Goal: Navigation & Orientation: Find specific page/section

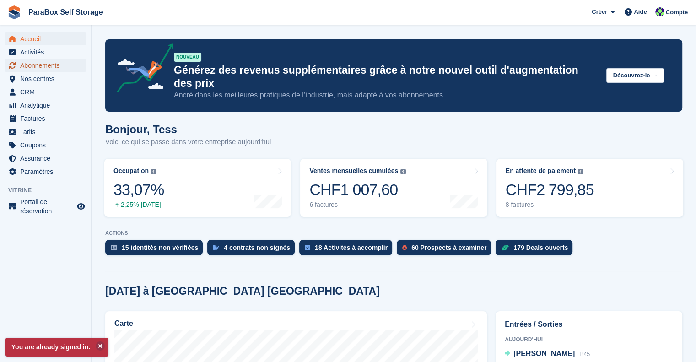
click at [59, 69] on span "Abonnements" at bounding box center [47, 65] width 55 height 13
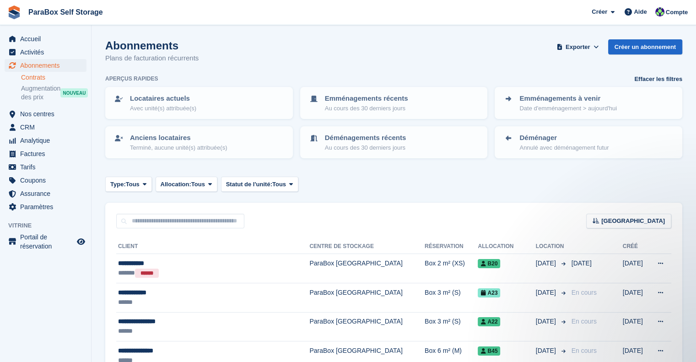
click at [54, 80] on link "Contrats" at bounding box center [53, 77] width 65 height 9
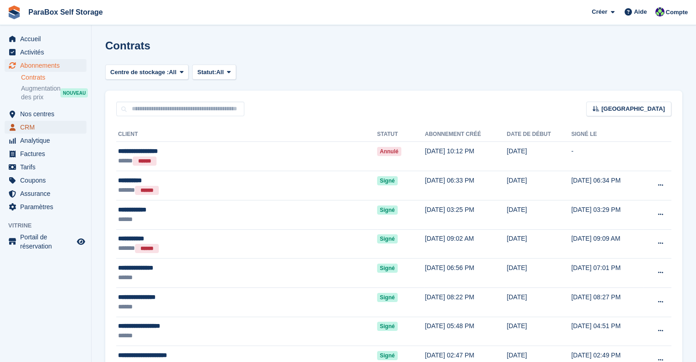
click at [39, 130] on span "CRM" at bounding box center [47, 127] width 55 height 13
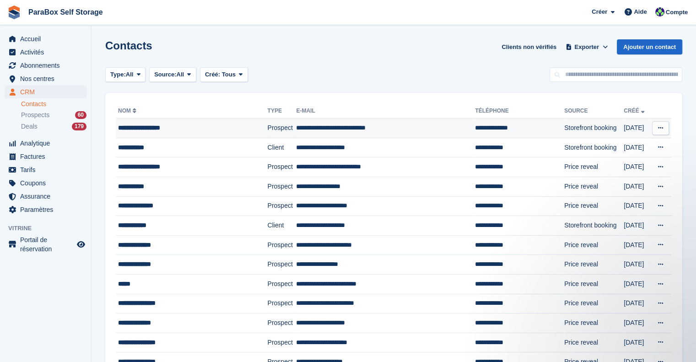
click at [183, 129] on div "**********" at bounding box center [183, 128] width 131 height 10
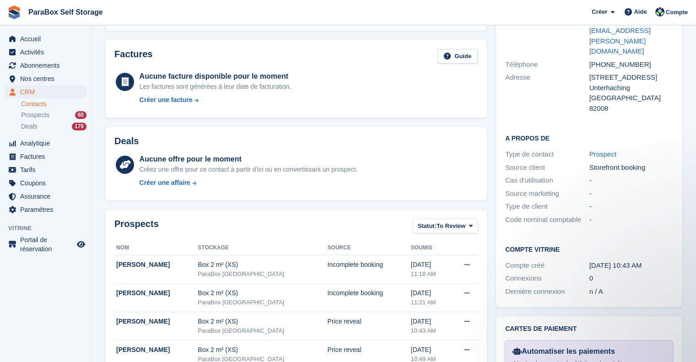
scroll to position [113, 0]
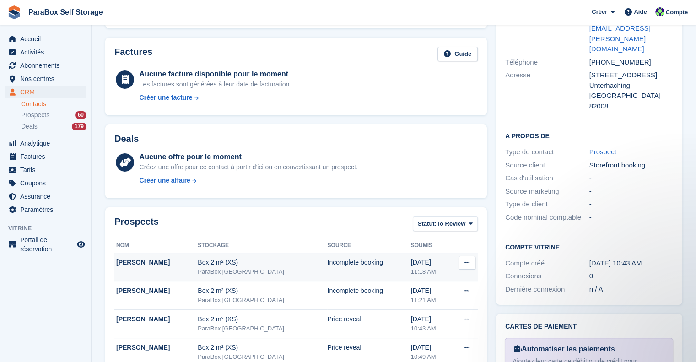
click at [276, 269] on div "ParaBox [GEOGRAPHIC_DATA]" at bounding box center [262, 271] width 129 height 9
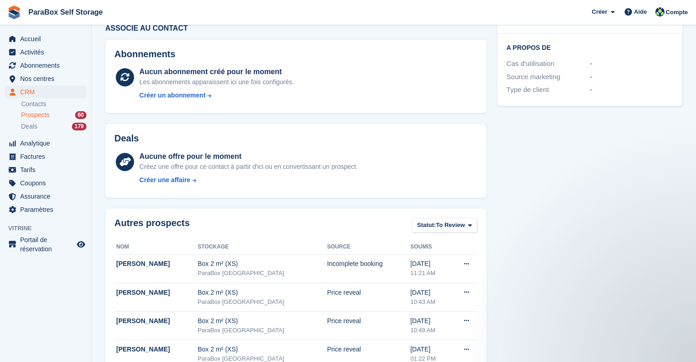
scroll to position [190, 0]
click at [327, 268] on td "Incomplete booking" at bounding box center [368, 268] width 83 height 28
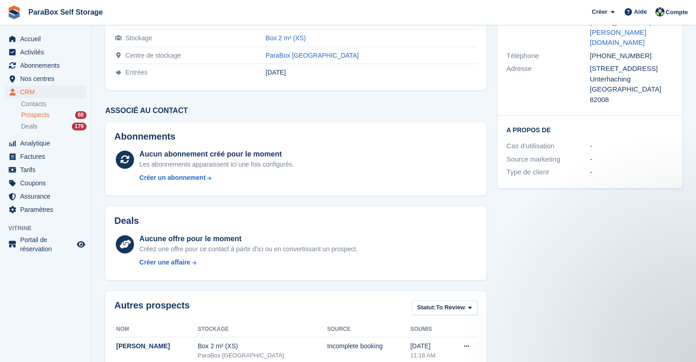
scroll to position [222, 0]
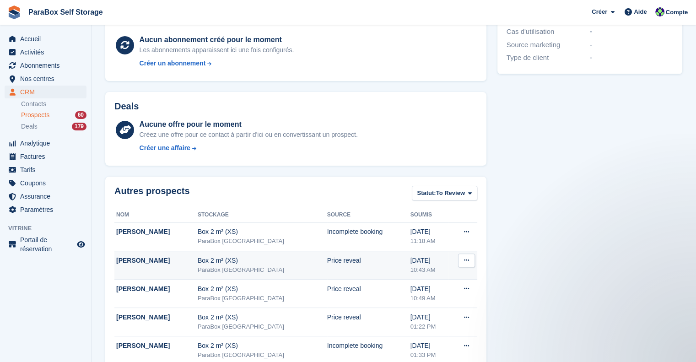
click at [339, 251] on td "Price reveal" at bounding box center [368, 265] width 83 height 28
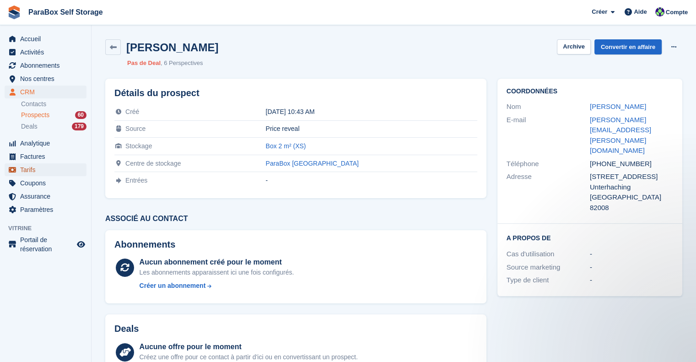
click at [47, 172] on span "Tarifs" at bounding box center [47, 169] width 55 height 13
